Goal: Task Accomplishment & Management: Manage account settings

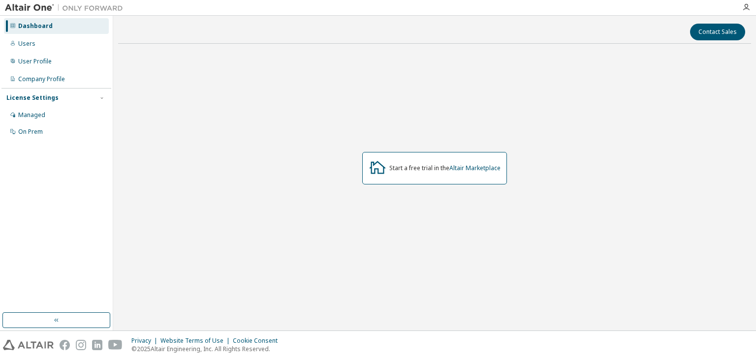
click at [156, 134] on div "Start a free trial in the Altair Marketplace" at bounding box center [434, 169] width 633 height 234
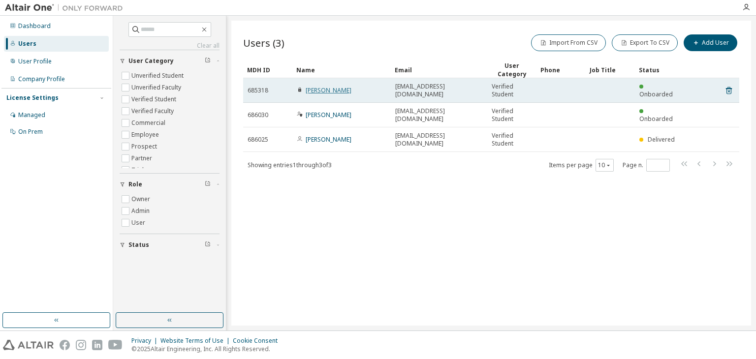
click at [308, 93] on link "Davi Souza" at bounding box center [329, 90] width 46 height 8
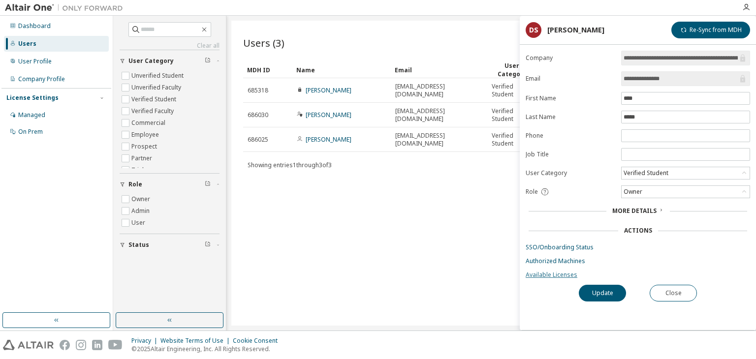
click at [559, 275] on link "Available Licenses" at bounding box center [638, 275] width 224 height 8
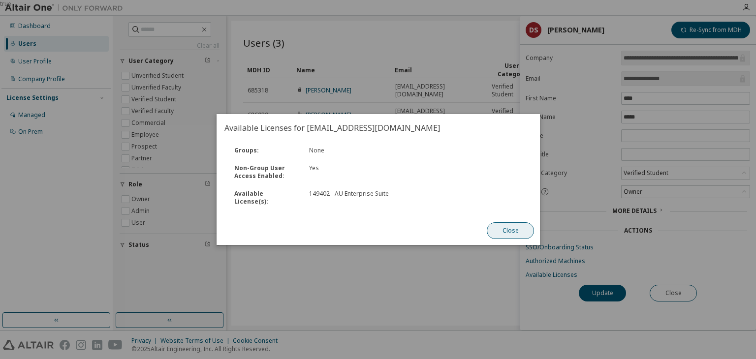
click at [500, 227] on button "Close" at bounding box center [510, 230] width 47 height 17
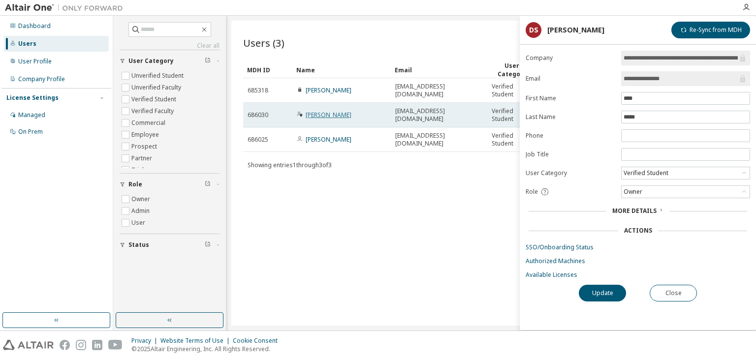
click at [340, 111] on link "Arthur Figueiredo" at bounding box center [329, 115] width 46 height 8
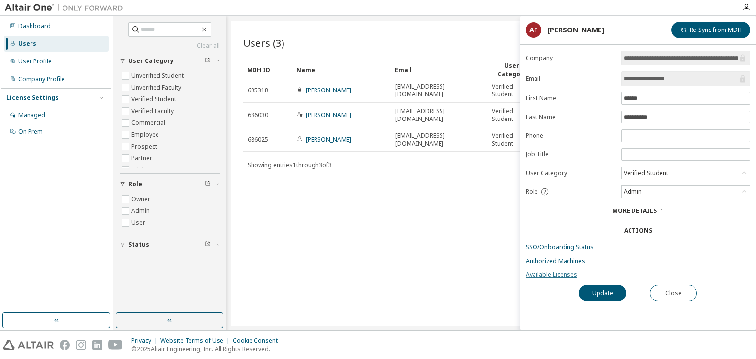
click at [544, 273] on link "Available Licenses" at bounding box center [638, 275] width 224 height 8
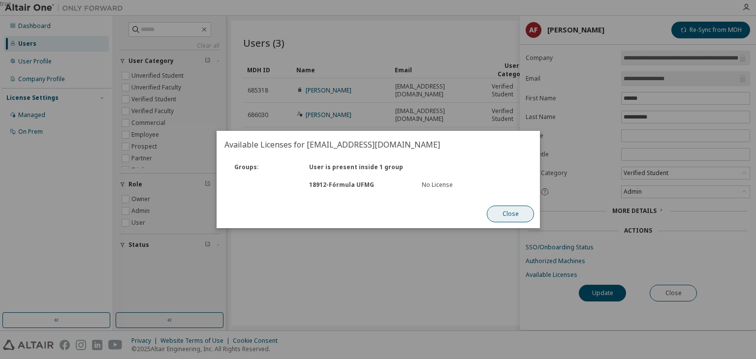
click at [498, 218] on button "Close" at bounding box center [510, 214] width 47 height 17
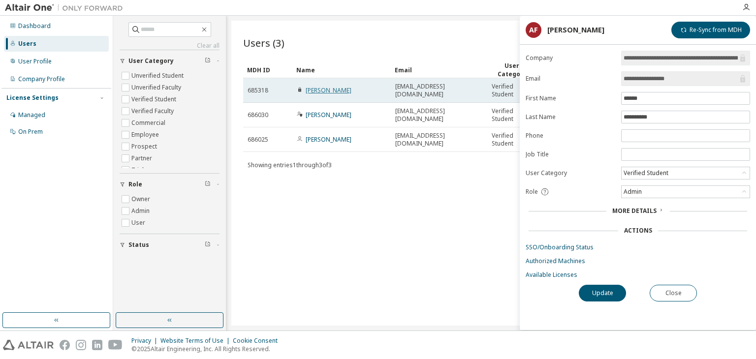
click at [324, 89] on link "Davi Souza" at bounding box center [329, 90] width 46 height 8
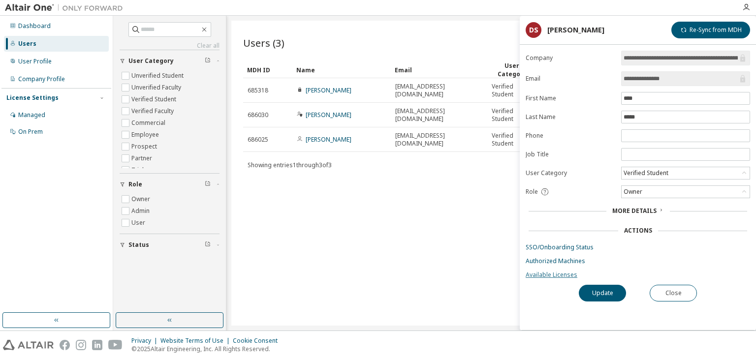
click at [567, 275] on link "Available Licenses" at bounding box center [638, 275] width 224 height 8
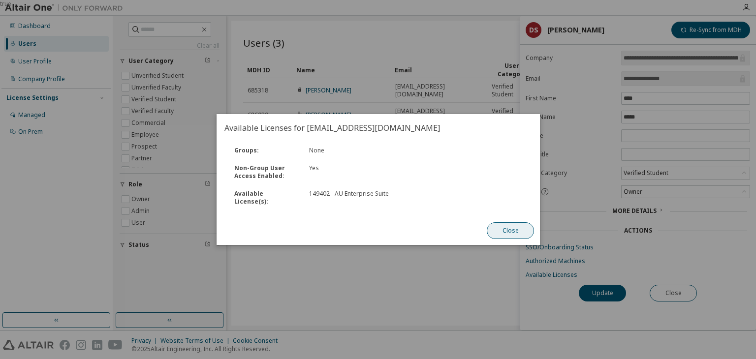
click at [503, 229] on button "Close" at bounding box center [510, 230] width 47 height 17
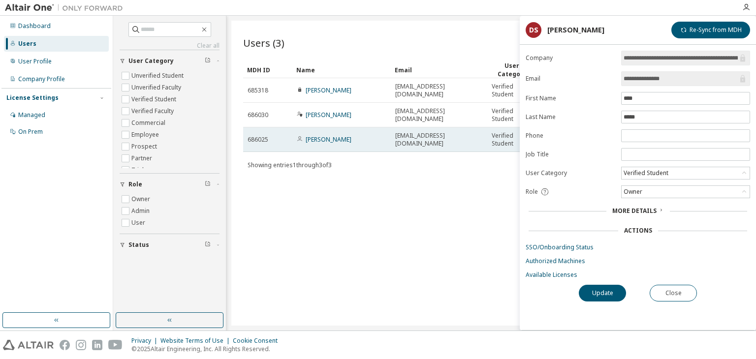
click at [334, 134] on td "Alexandre Wandelrey" at bounding box center [341, 139] width 98 height 25
click at [334, 138] on link "Alexandre Wandelrey" at bounding box center [329, 139] width 46 height 8
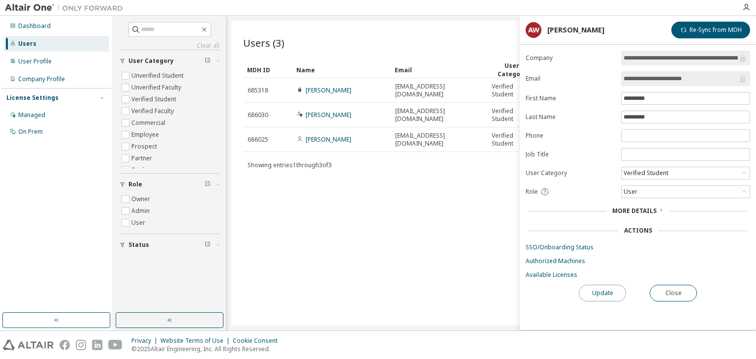
click at [598, 291] on button "Update" at bounding box center [602, 293] width 47 height 17
click at [553, 274] on link "Available Licenses" at bounding box center [638, 275] width 224 height 8
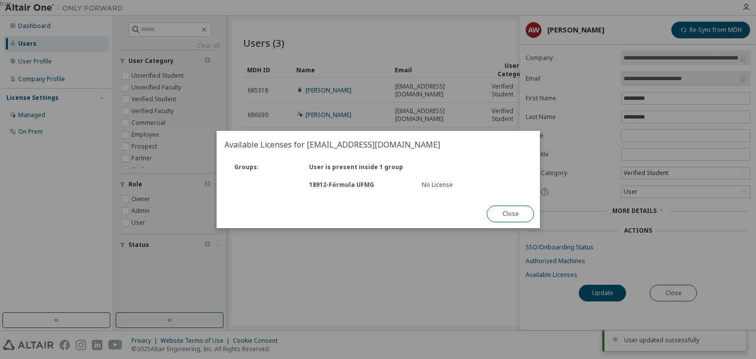
click at [440, 186] on div "No License" at bounding box center [471, 185] width 100 height 8
click at [521, 219] on button "Close" at bounding box center [510, 214] width 47 height 17
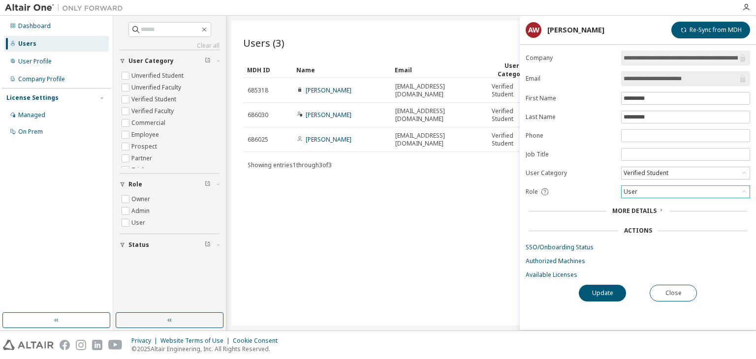
click at [673, 191] on div "User" at bounding box center [685, 192] width 128 height 12
click at [644, 187] on div "User" at bounding box center [685, 192] width 128 height 12
click at [636, 229] on div "Actions" at bounding box center [638, 231] width 28 height 8
click at [636, 211] on span "More Details" at bounding box center [634, 211] width 44 height 8
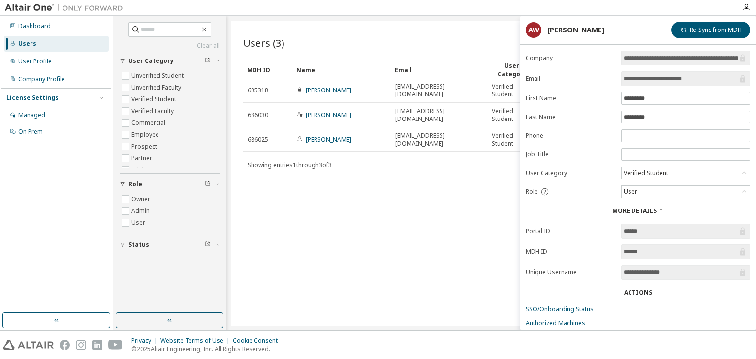
click at [646, 211] on span "More Details" at bounding box center [634, 211] width 44 height 8
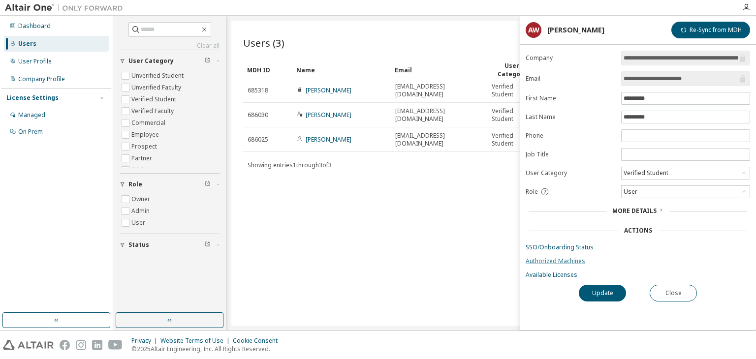
click at [551, 260] on link "Authorized Machines" at bounding box center [638, 261] width 224 height 8
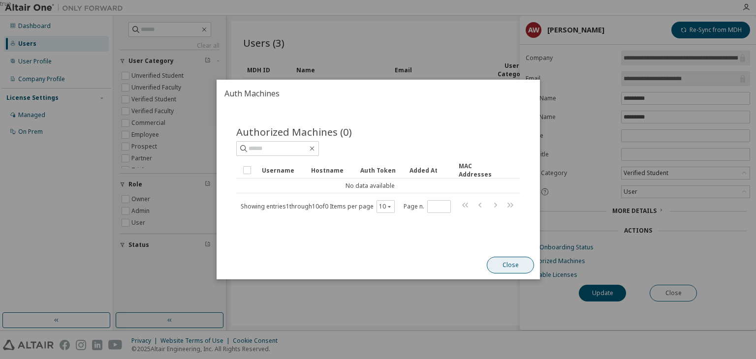
click at [526, 265] on button "Close" at bounding box center [510, 265] width 47 height 17
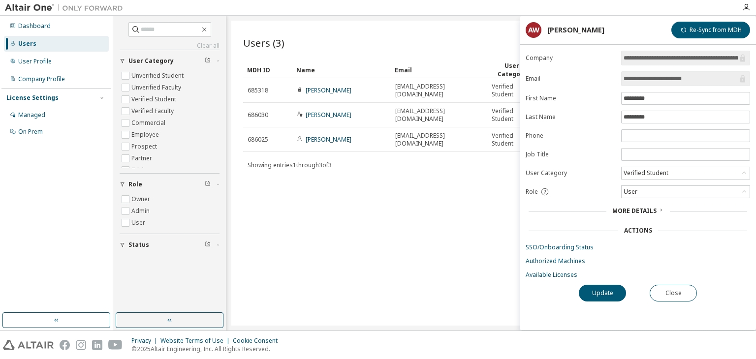
click at [596, 29] on div "Alexandre Wandelrey" at bounding box center [575, 30] width 57 height 8
click at [461, 200] on div "Users (3) Import From CSV Export To CSV Add User Clear Load Save Save As Field …" at bounding box center [491, 173] width 520 height 305
click at [743, 12] on div at bounding box center [746, 7] width 20 height 15
click at [681, 291] on button "Close" at bounding box center [672, 293] width 47 height 17
